Goal: Task Accomplishment & Management: Manage account settings

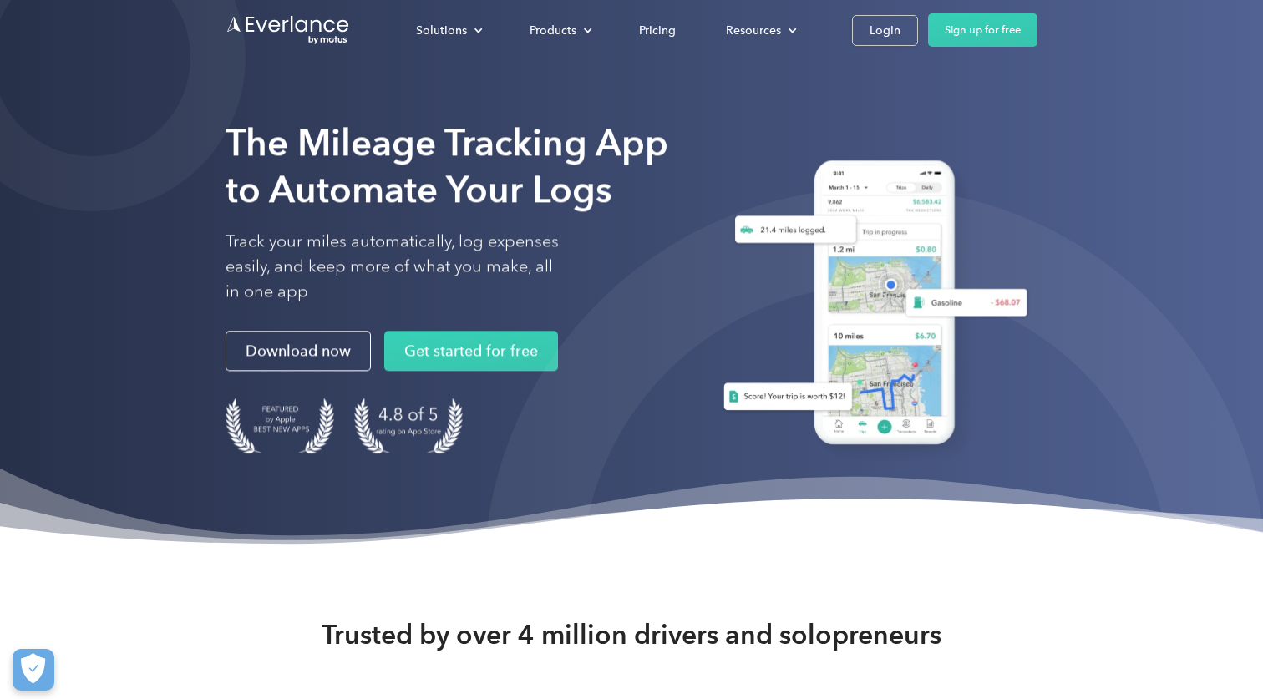
click at [859, 53] on div "Solutions For companies Easy vehicle reimbursements For self-employed Maximize …" at bounding box center [632, 30] width 812 height 60
click at [859, 48] on div "Solutions For companies Easy vehicle reimbursements For self-employed Maximize …" at bounding box center [632, 30] width 812 height 60
click at [866, 32] on link "Login" at bounding box center [885, 30] width 66 height 31
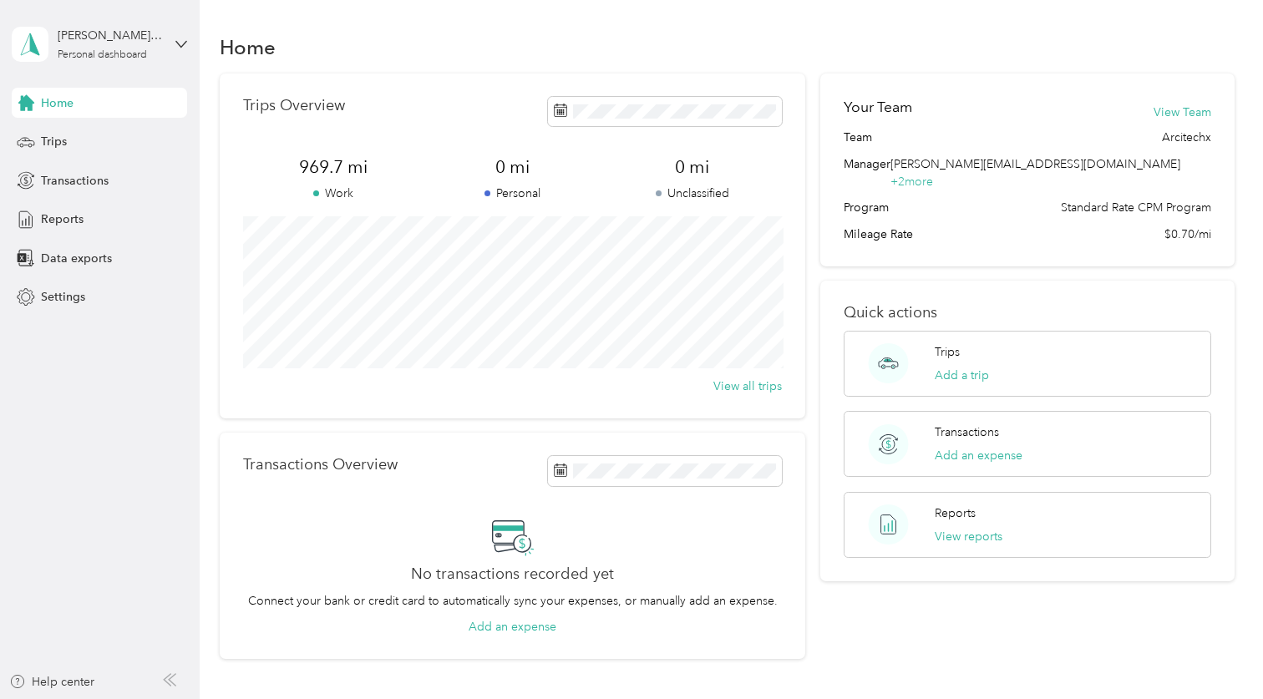
click at [16, 161] on div "Home Trips Transactions Reports Data exports Settings" at bounding box center [99, 200] width 175 height 225
click at [23, 152] on div "Trips" at bounding box center [99, 142] width 175 height 30
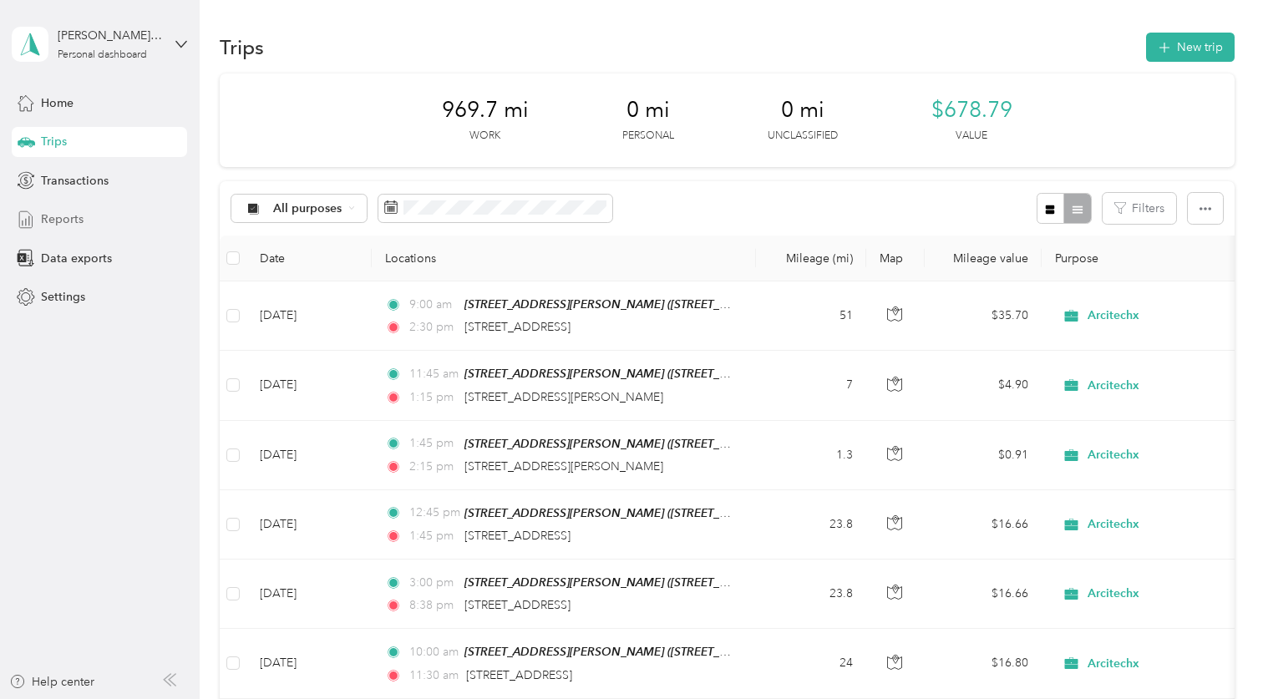
click at [52, 205] on div "Reports" at bounding box center [99, 220] width 175 height 30
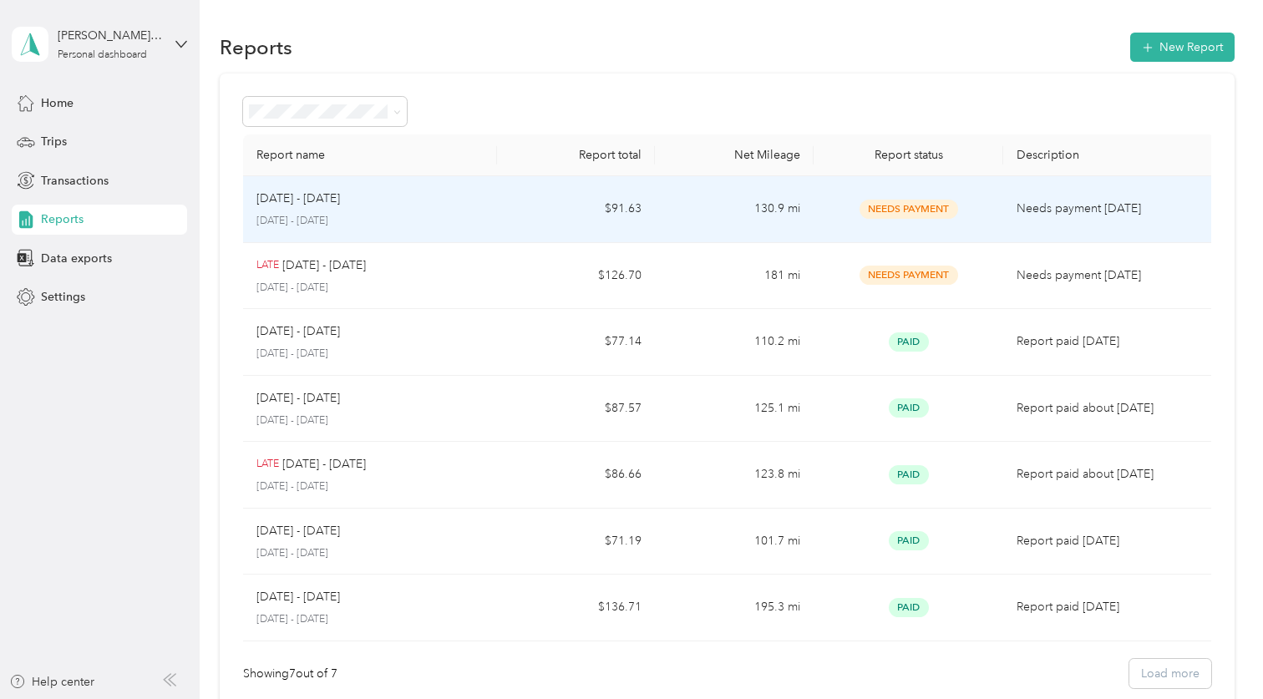
click at [561, 221] on td "$91.63" at bounding box center [576, 209] width 159 height 67
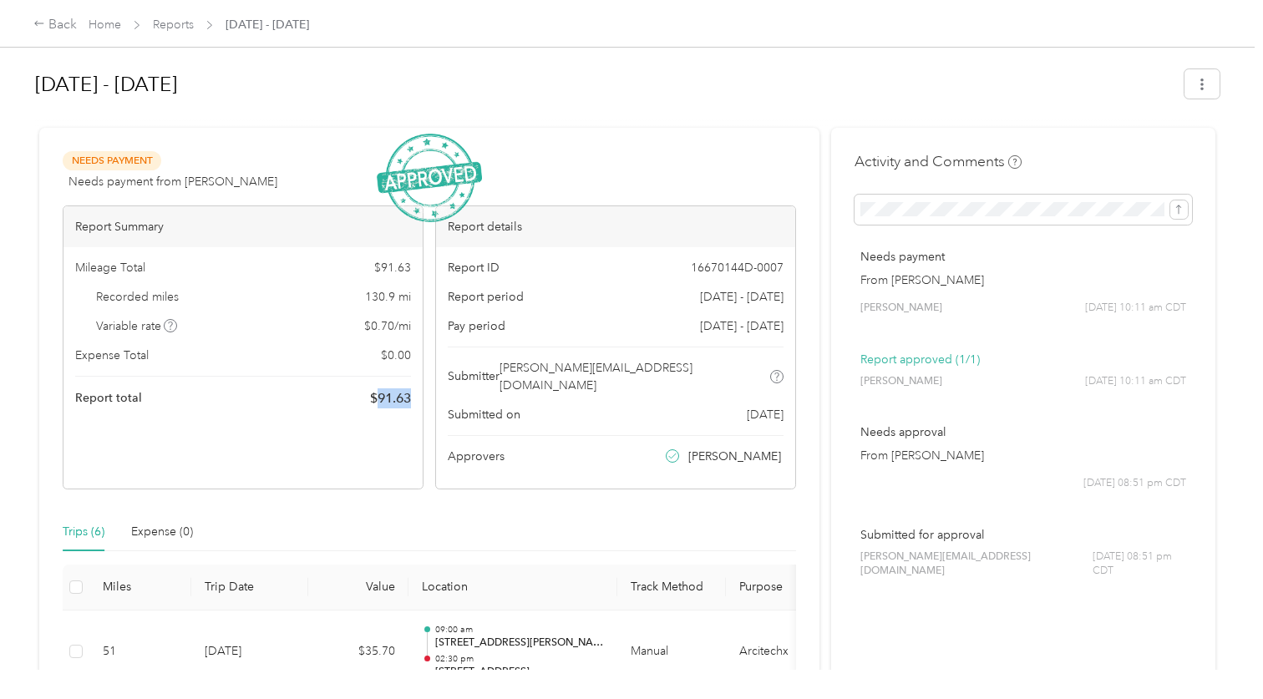
drag, startPoint x: 377, startPoint y: 398, endPoint x: 412, endPoint y: 398, distance: 35.1
click at [411, 398] on span "$ 91.63" at bounding box center [390, 398] width 41 height 20
copy span "91.63"
